Goal: Task Accomplishment & Management: Use online tool/utility

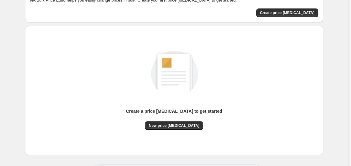
scroll to position [64, 0]
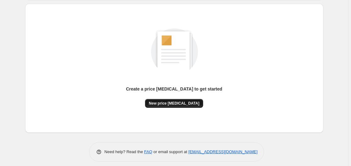
click at [164, 100] on button "New price [MEDICAL_DATA]" at bounding box center [174, 103] width 58 height 9
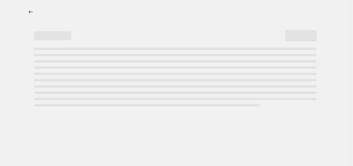
select select "percentage"
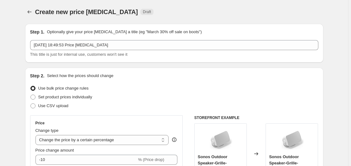
scroll to position [128, 0]
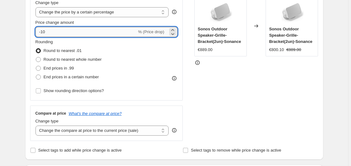
click at [67, 31] on input "-10" at bounding box center [85, 32] width 101 height 10
type input "-1"
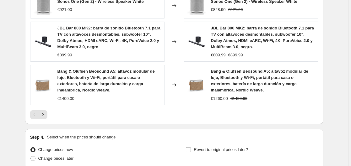
scroll to position [480, 0]
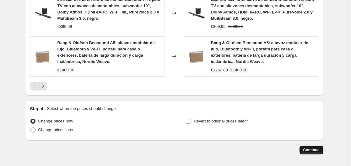
type input "-35"
click at [310, 148] on span "Continue" at bounding box center [311, 150] width 16 height 5
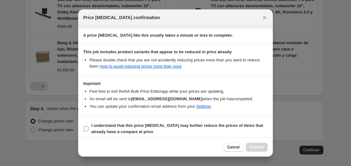
scroll to position [99, 0]
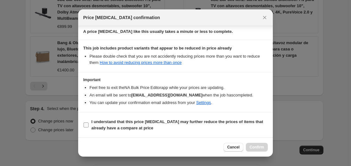
drag, startPoint x: 113, startPoint y: 125, endPoint x: 128, endPoint y: 126, distance: 15.7
click at [113, 126] on span "I understand that this price [MEDICAL_DATA] may further reduce the prices of it…" at bounding box center [179, 125] width 176 height 13
click at [176, 125] on b "I understand that this price [MEDICAL_DATA] may further reduce the prices of it…" at bounding box center [177, 125] width 172 height 11
click at [88, 125] on input "I understand that this price [MEDICAL_DATA] may further reduce the prices of it…" at bounding box center [85, 125] width 5 height 5
checkbox input "true"
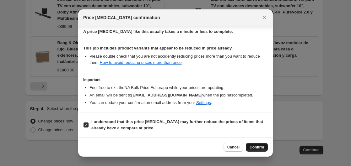
click at [257, 143] on button "Confirm" at bounding box center [257, 147] width 22 height 9
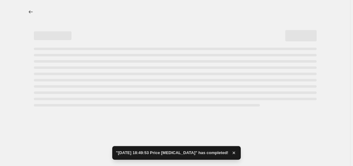
select select "percentage"
